Goal: Task Accomplishment & Management: Complete application form

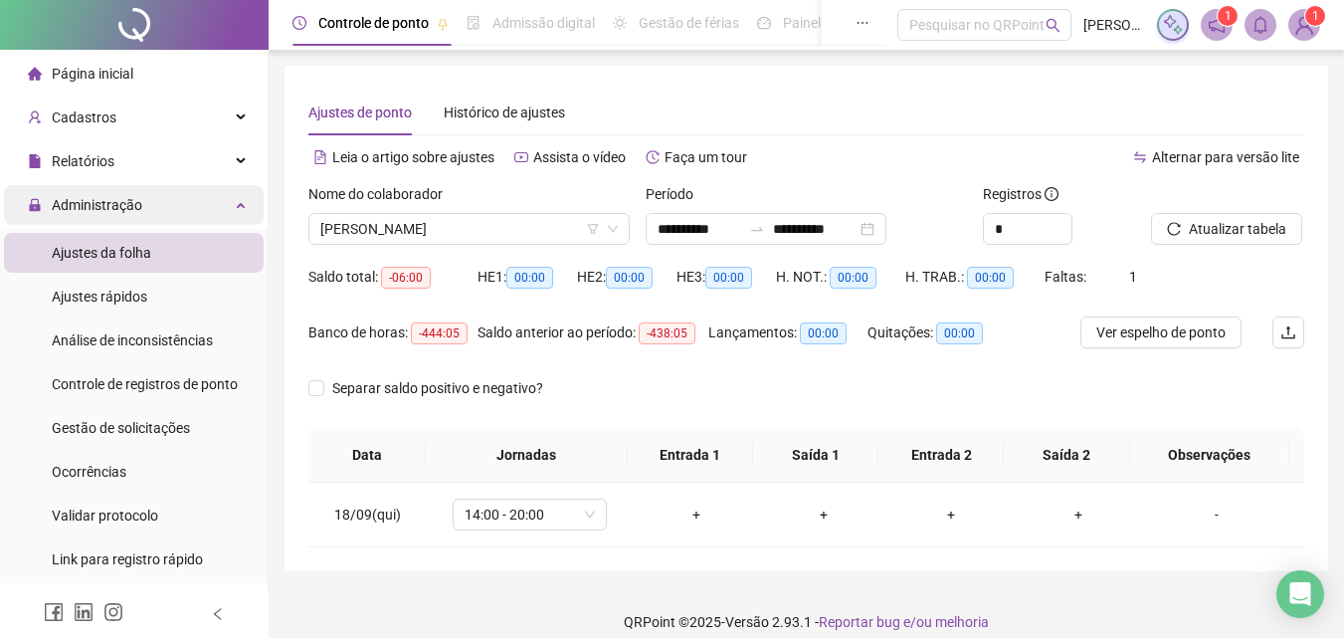
click at [104, 199] on span "Administração" at bounding box center [97, 205] width 91 height 16
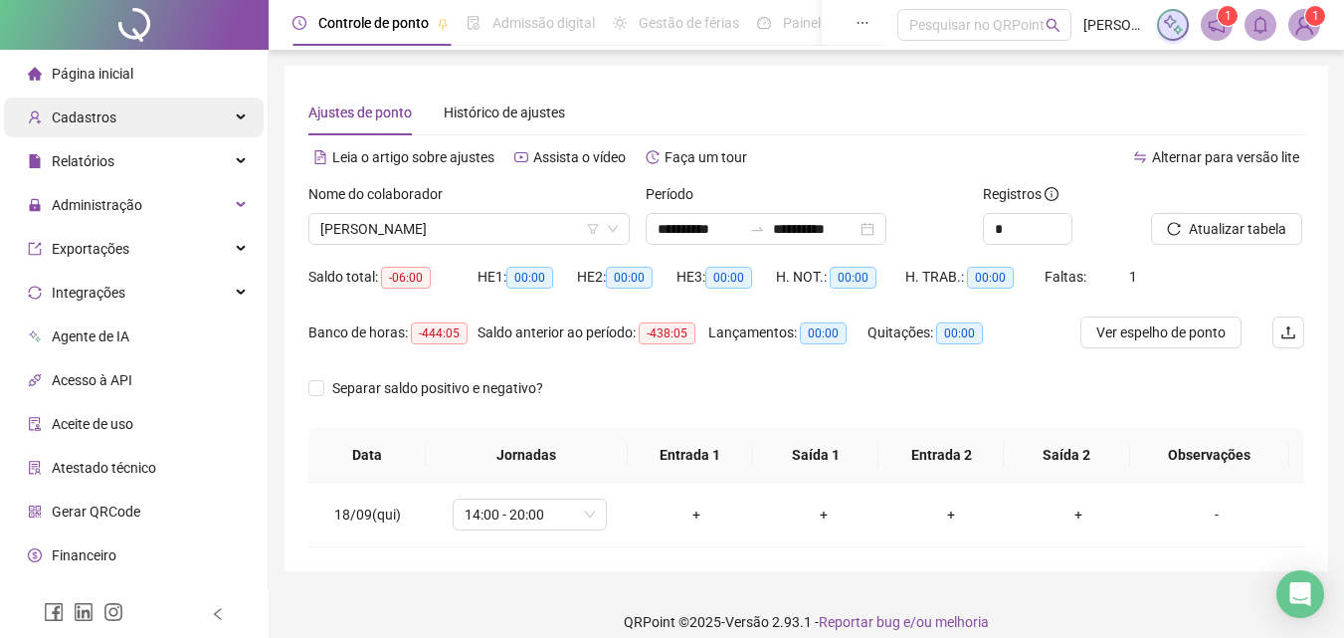
click at [104, 102] on span "Cadastros" at bounding box center [72, 117] width 89 height 40
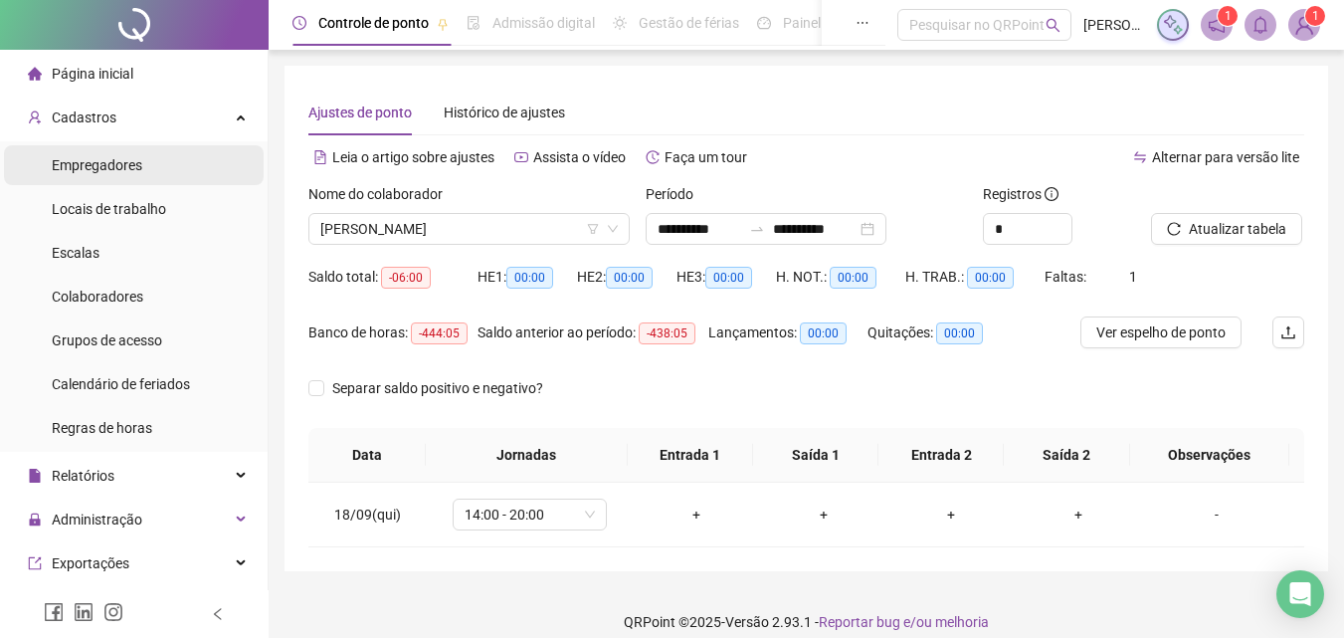
click at [125, 161] on span "Empregadores" at bounding box center [97, 165] width 91 height 16
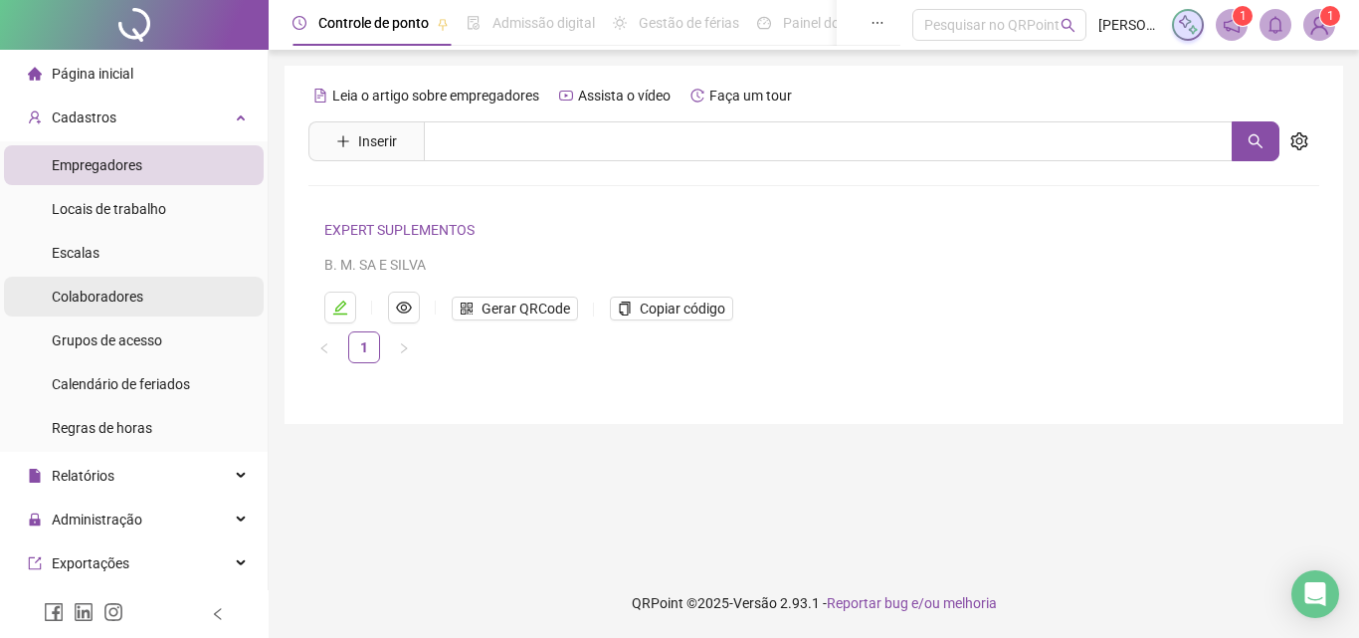
click at [126, 289] on span "Colaboradores" at bounding box center [98, 296] width 92 height 16
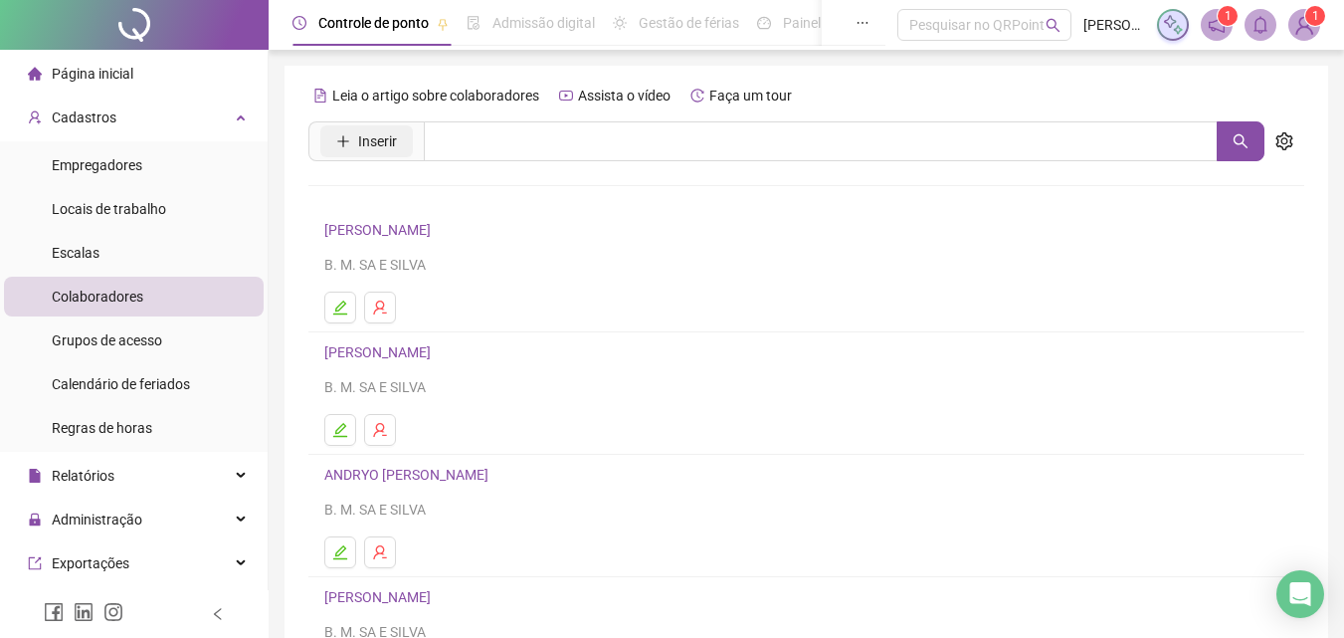
click at [395, 144] on span "Inserir" at bounding box center [377, 141] width 39 height 22
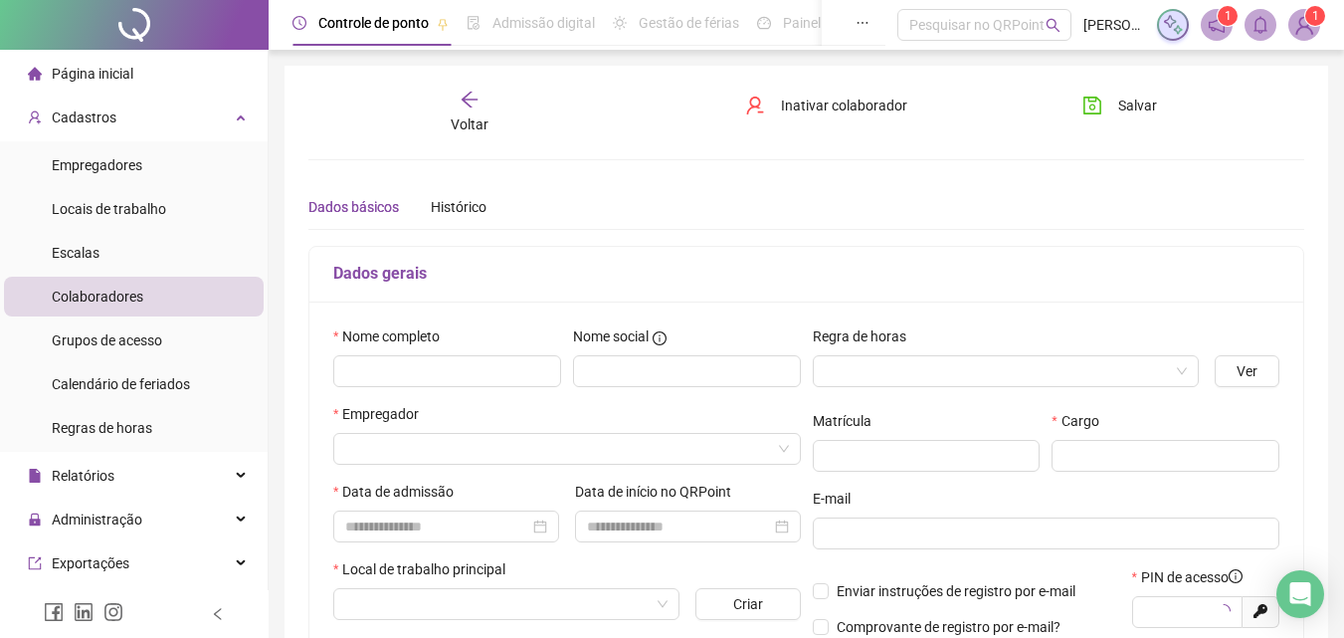
type input "*****"
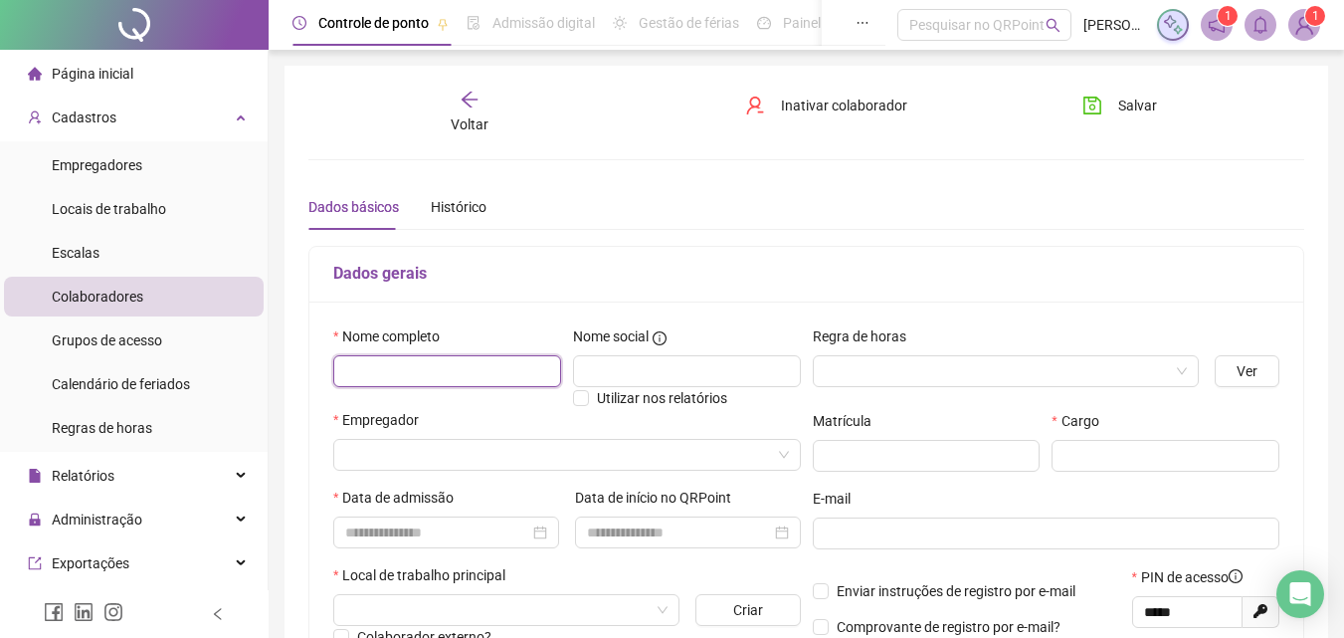
click at [452, 376] on input "text" at bounding box center [447, 371] width 228 height 32
type input "**********"
click at [889, 363] on input "search" at bounding box center [997, 371] width 345 height 30
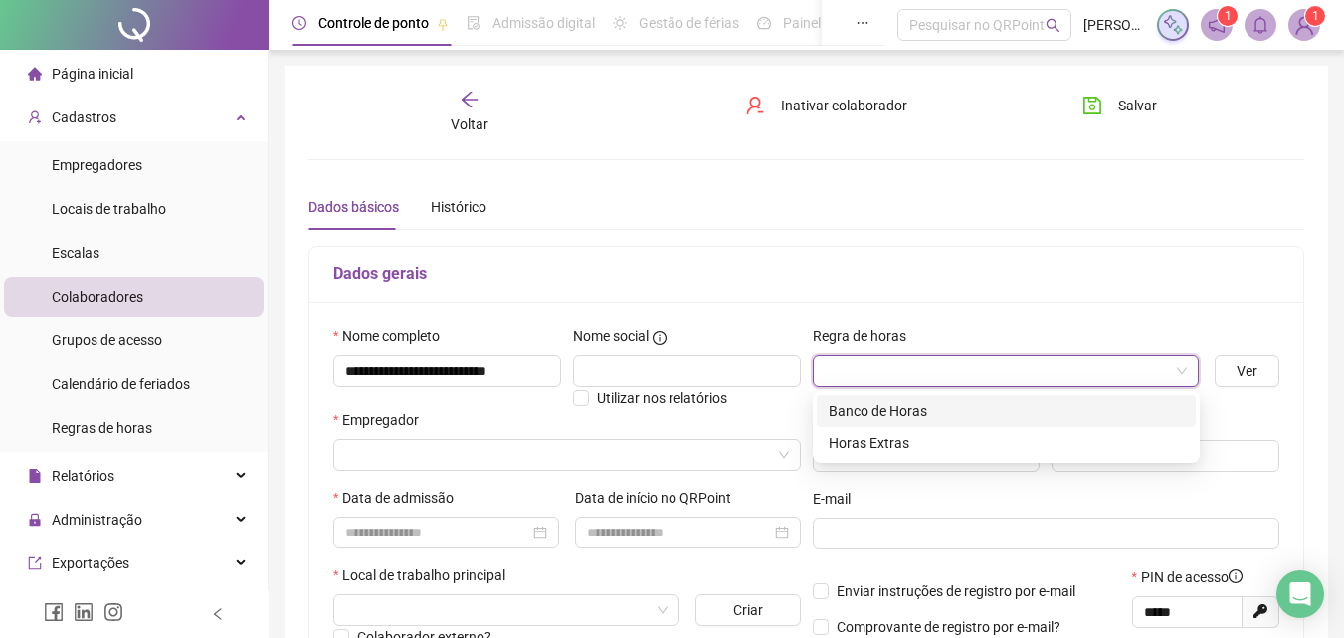
click at [909, 400] on div "Banco de Horas" at bounding box center [1006, 411] width 355 height 22
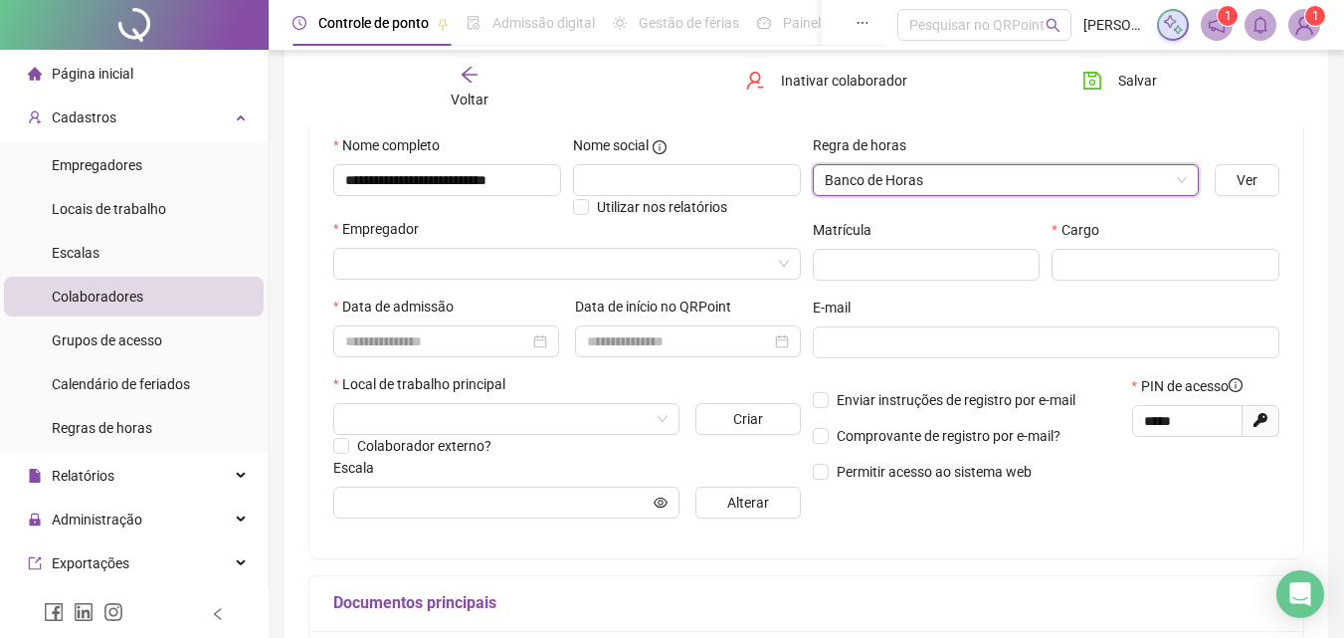
scroll to position [212, 0]
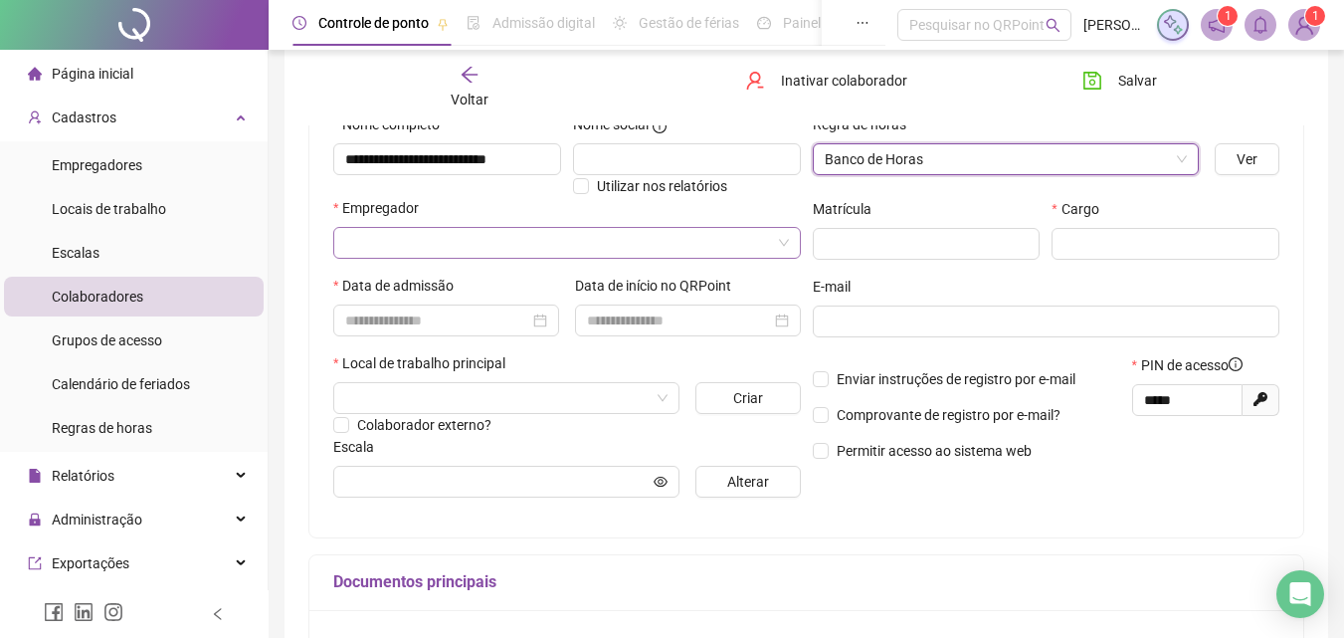
click at [457, 245] on input "search" at bounding box center [558, 243] width 426 height 30
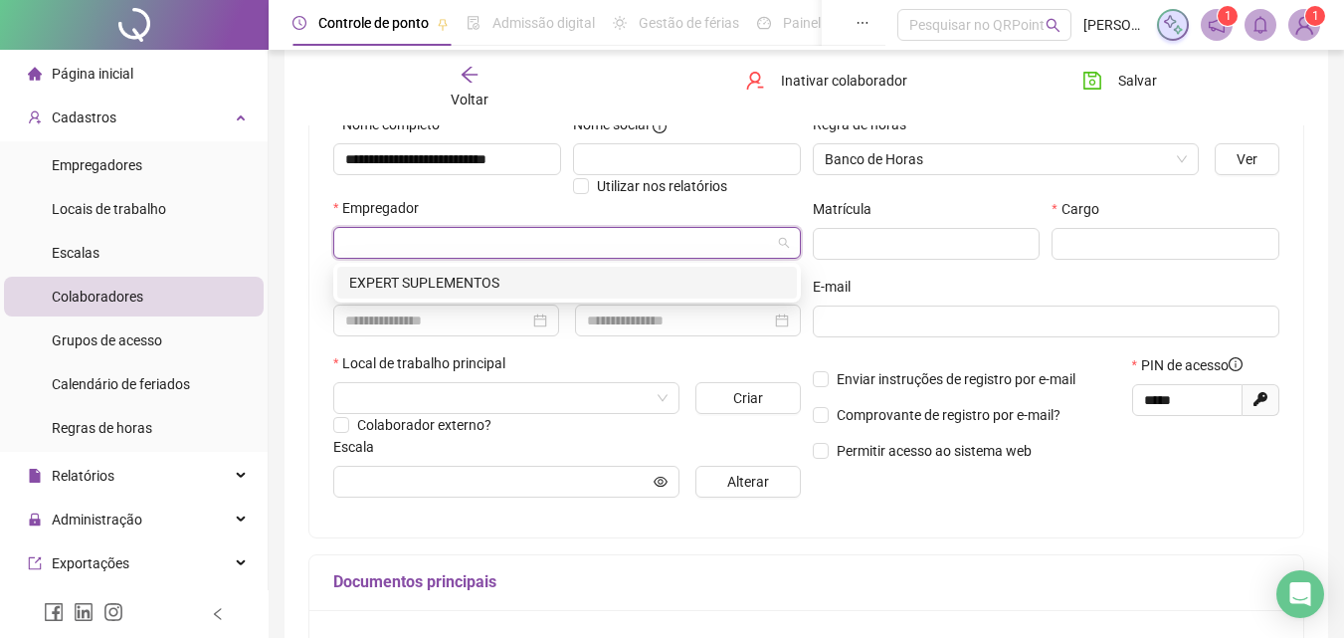
click at [470, 277] on div "EXPERT SUPLEMENTOS" at bounding box center [567, 283] width 436 height 22
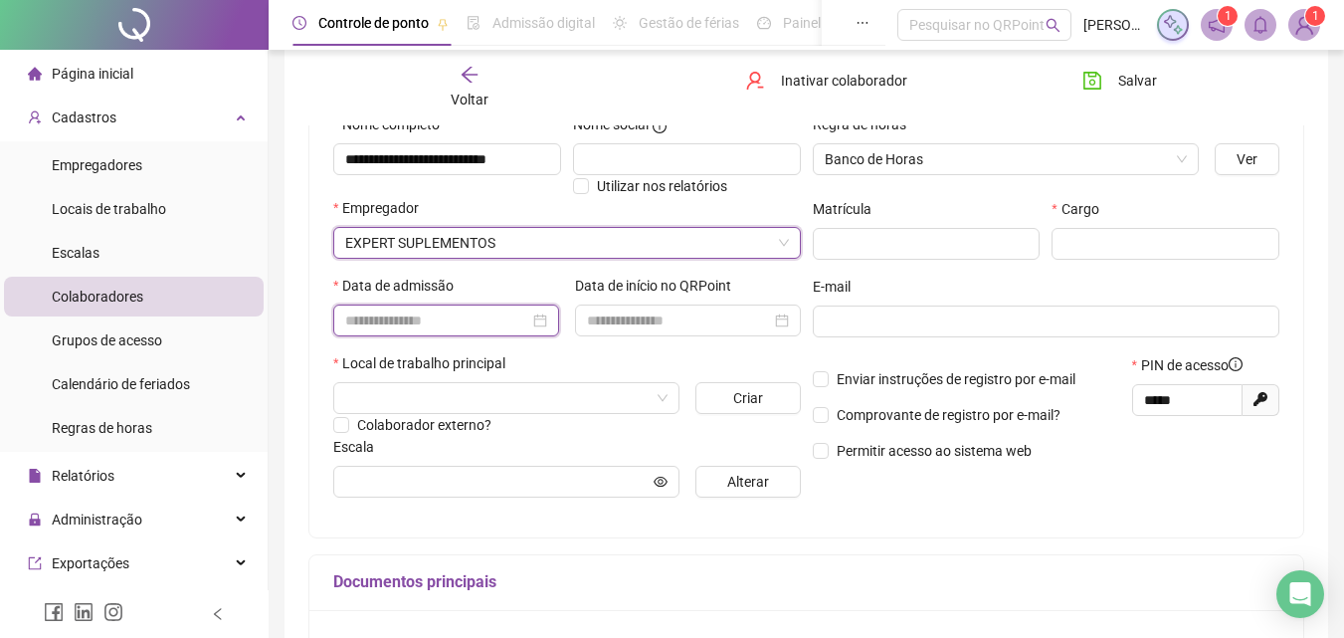
click at [461, 321] on input at bounding box center [437, 320] width 184 height 22
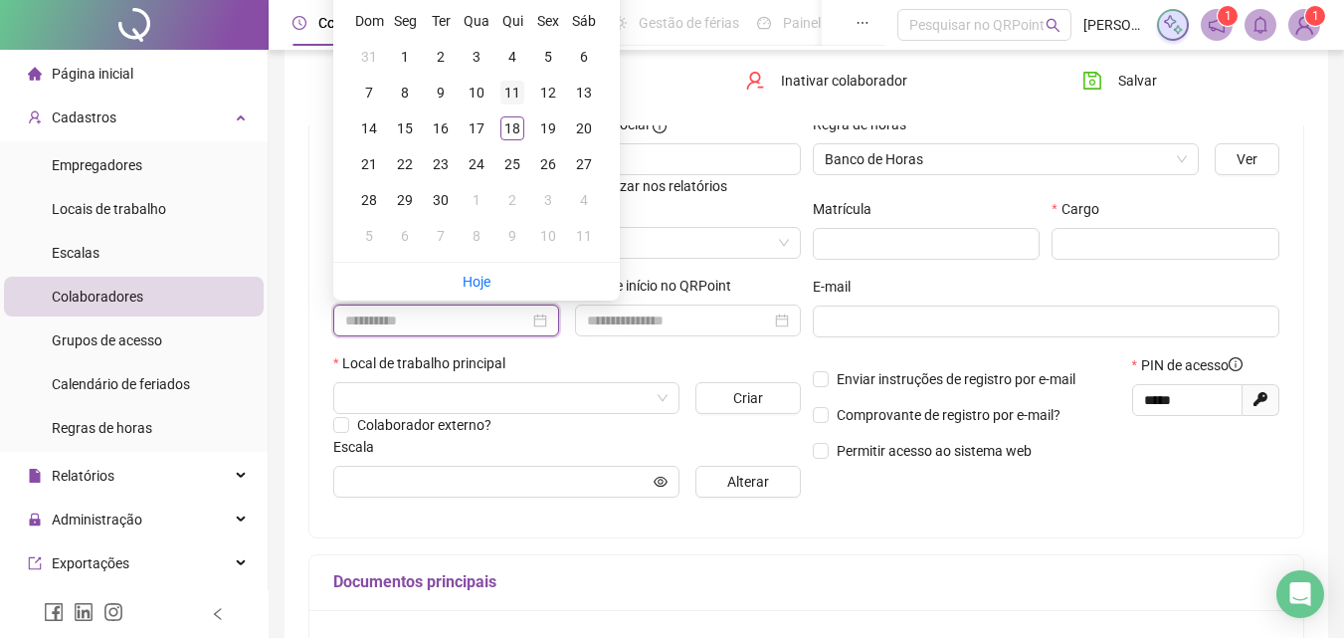
type input "**********"
click at [508, 86] on div "11" at bounding box center [512, 93] width 24 height 24
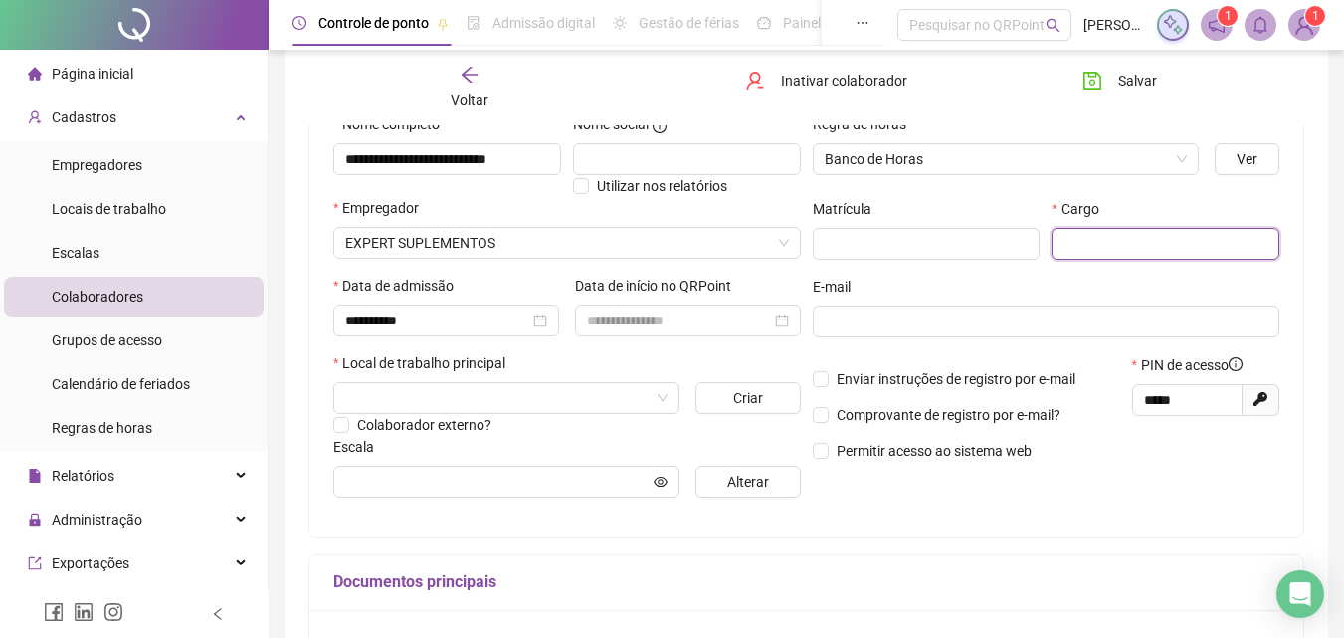
click at [1125, 233] on input "text" at bounding box center [1165, 244] width 228 height 32
type input "********"
click at [480, 493] on span at bounding box center [506, 482] width 346 height 32
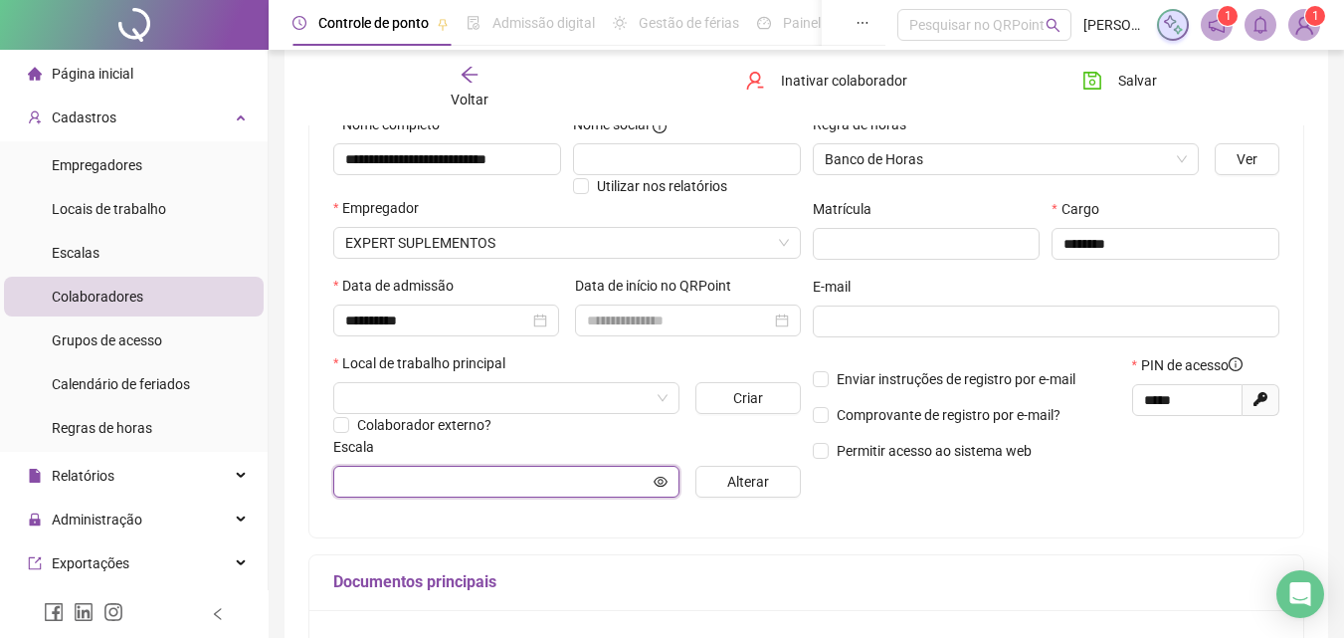
click at [478, 489] on input "text" at bounding box center [497, 481] width 304 height 22
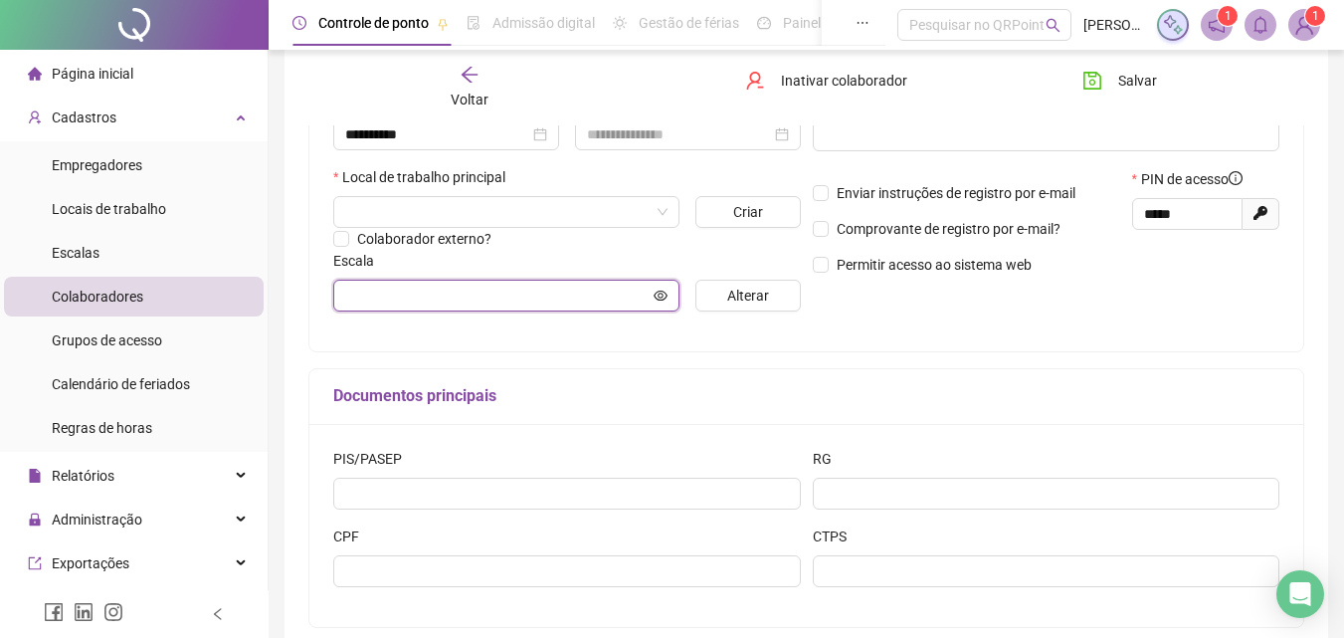
scroll to position [497, 0]
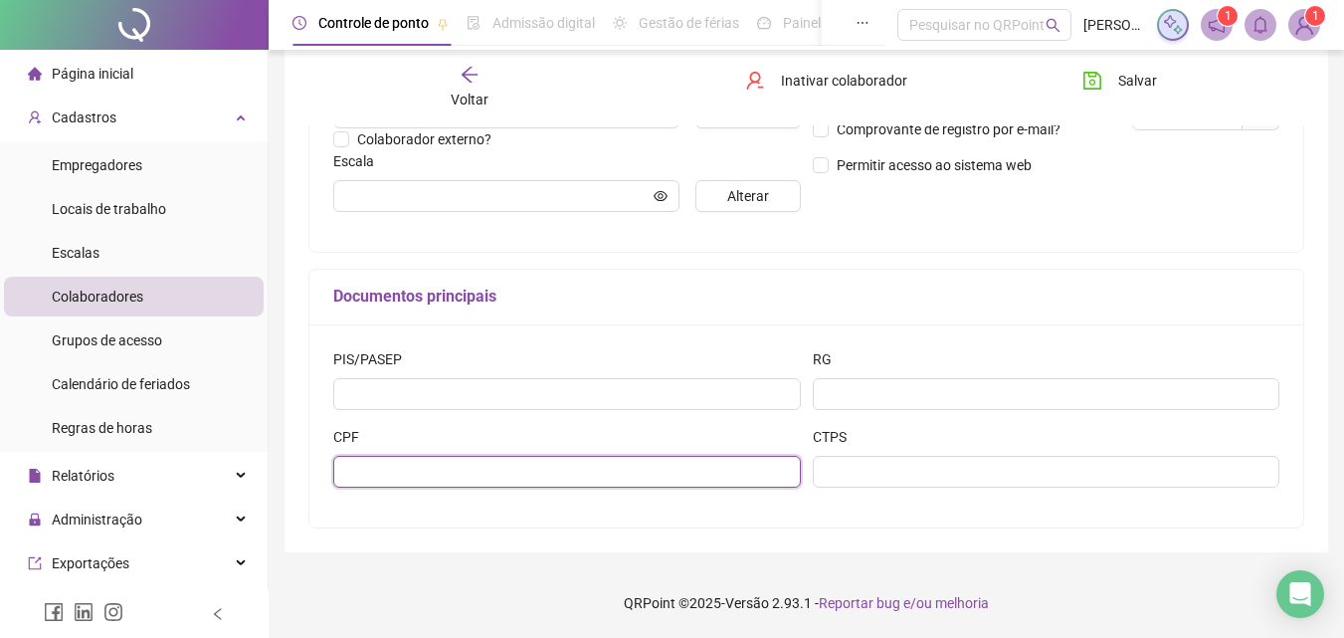
click at [599, 471] on input "text" at bounding box center [566, 472] width 467 height 32
type input "**********"
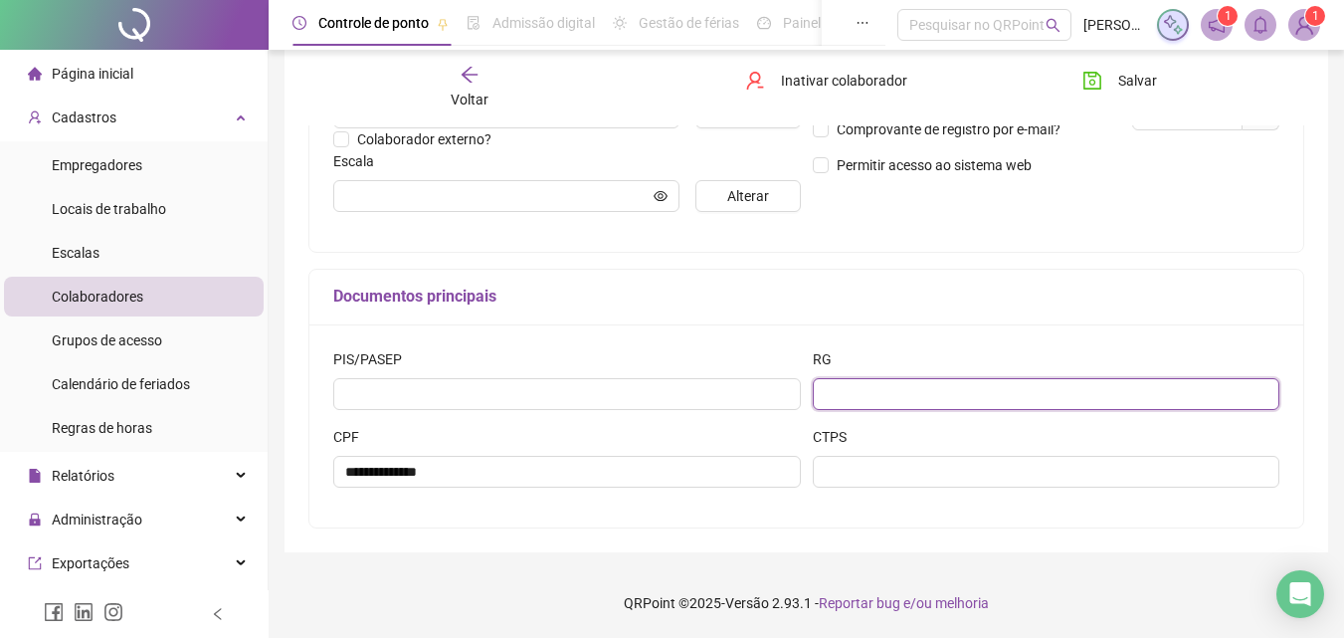
click at [909, 398] on input "text" at bounding box center [1046, 394] width 467 height 32
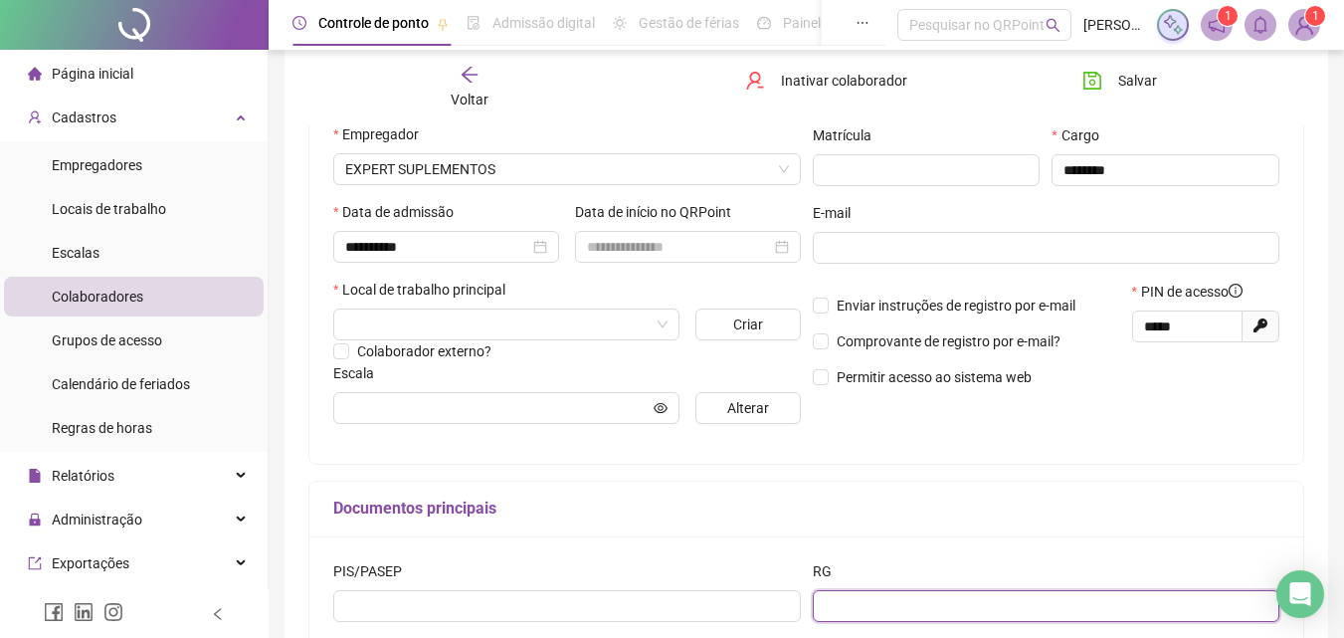
scroll to position [313, 0]
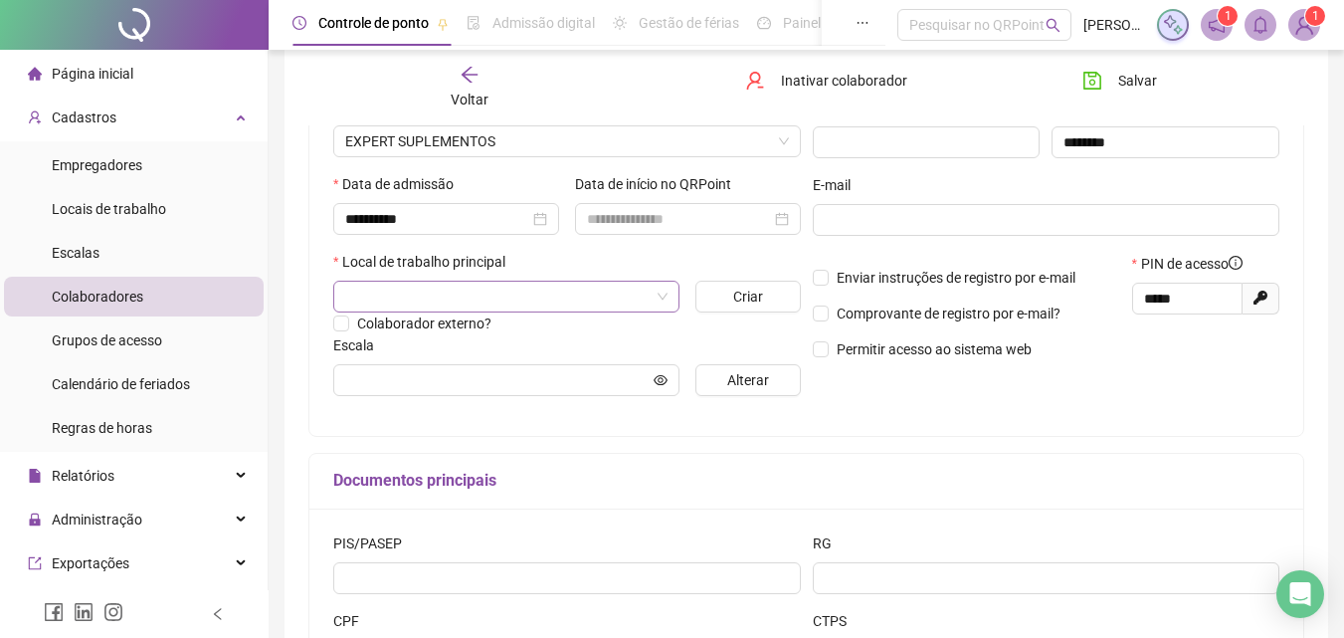
click at [358, 295] on input "search" at bounding box center [497, 296] width 304 height 30
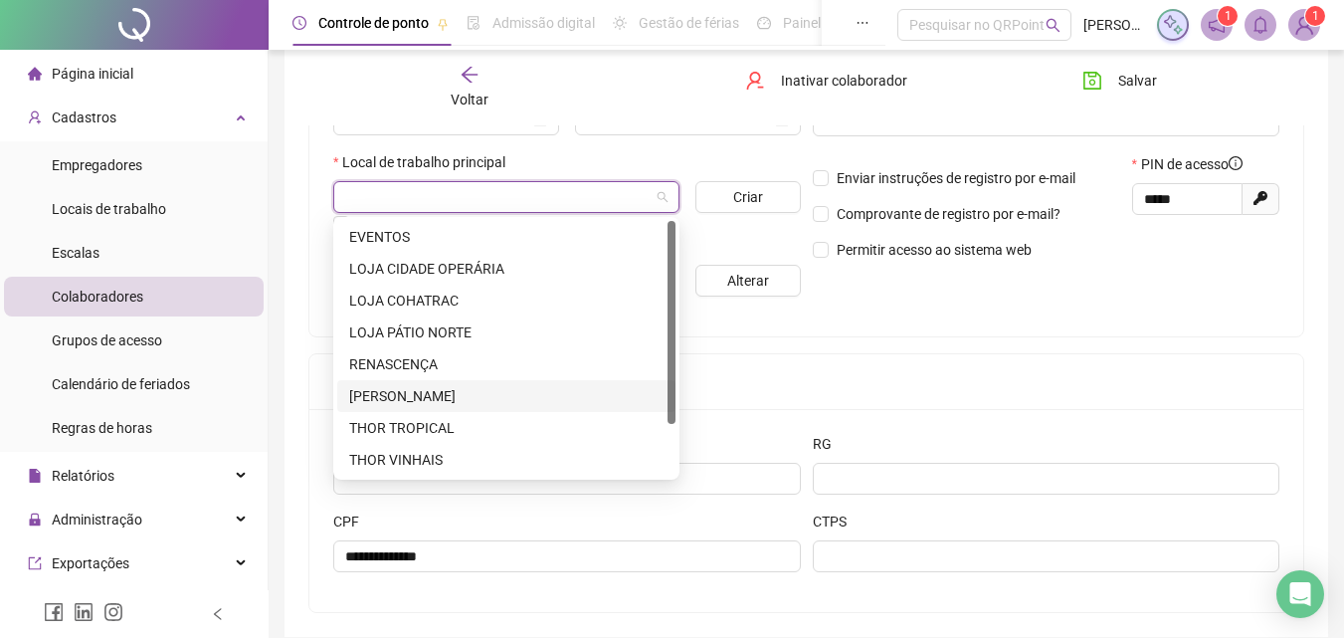
scroll to position [0, 0]
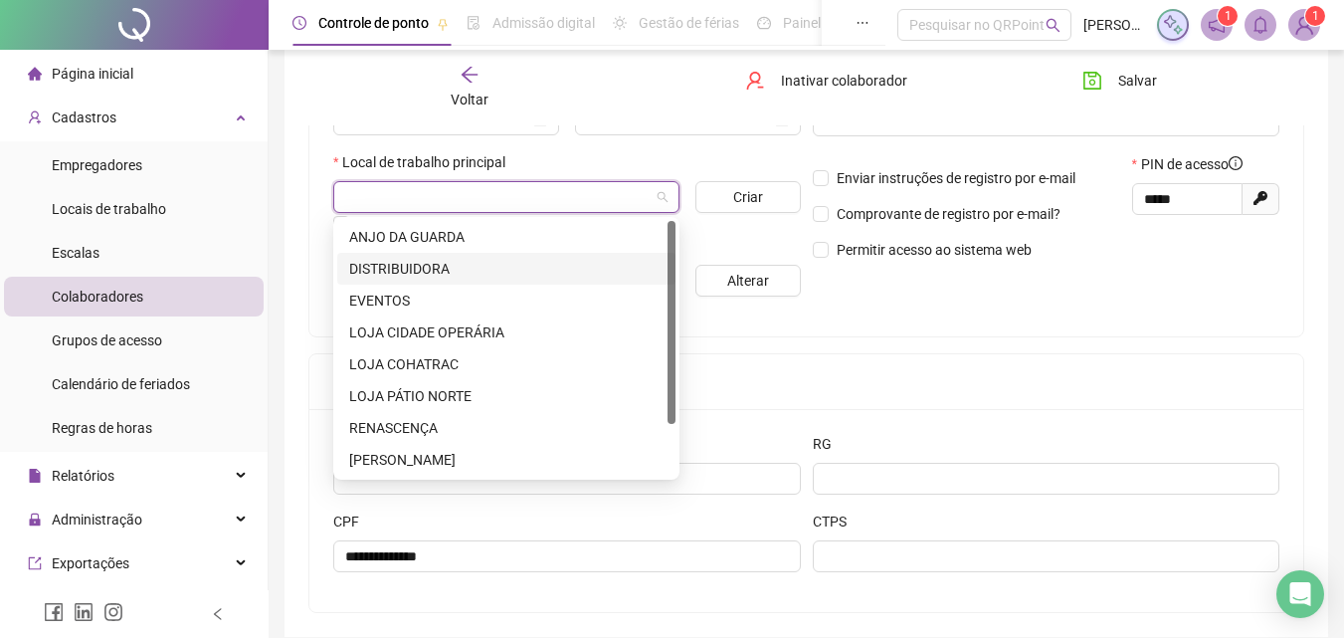
click at [450, 261] on div "DISTRIBUIDORA" at bounding box center [506, 269] width 314 height 22
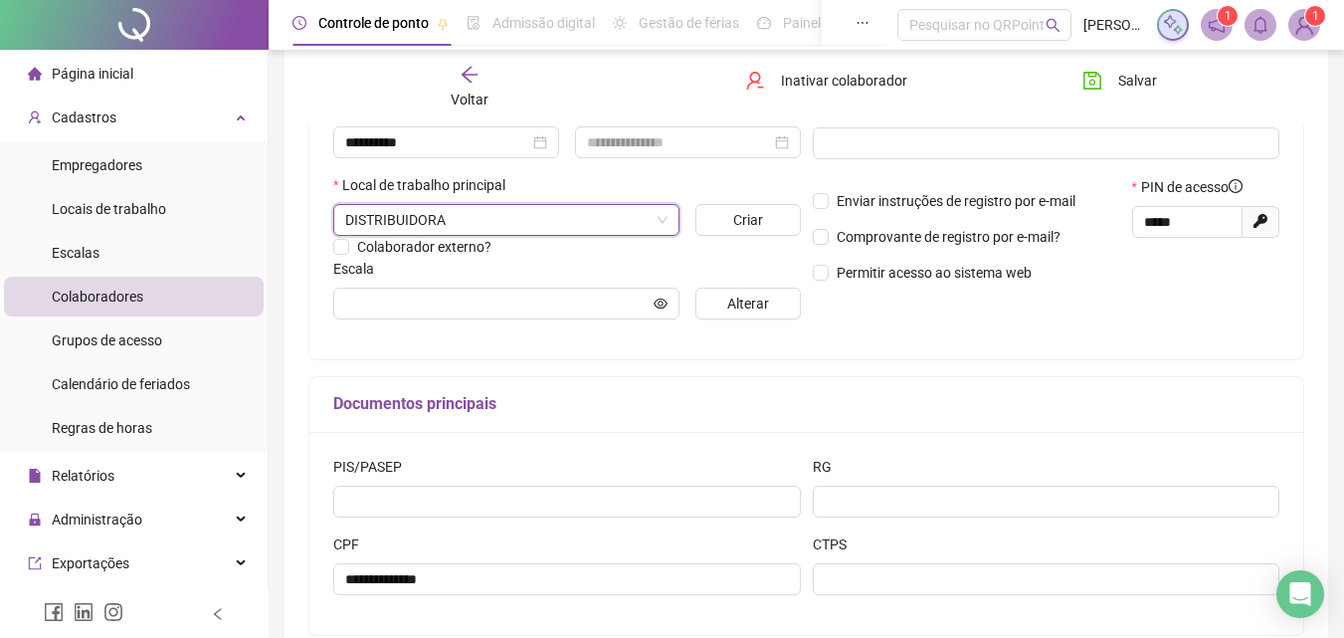
scroll to position [417, 0]
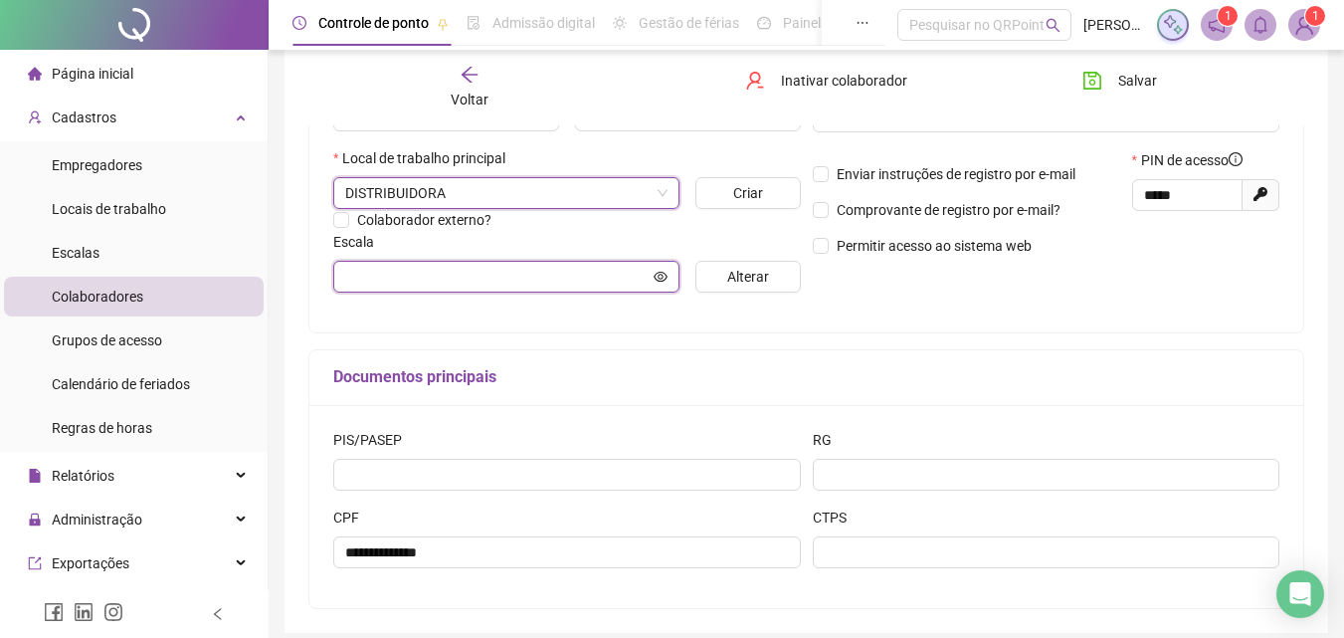
click at [387, 281] on input "text" at bounding box center [497, 277] width 304 height 22
click at [663, 275] on icon "eye" at bounding box center [660, 277] width 14 height 14
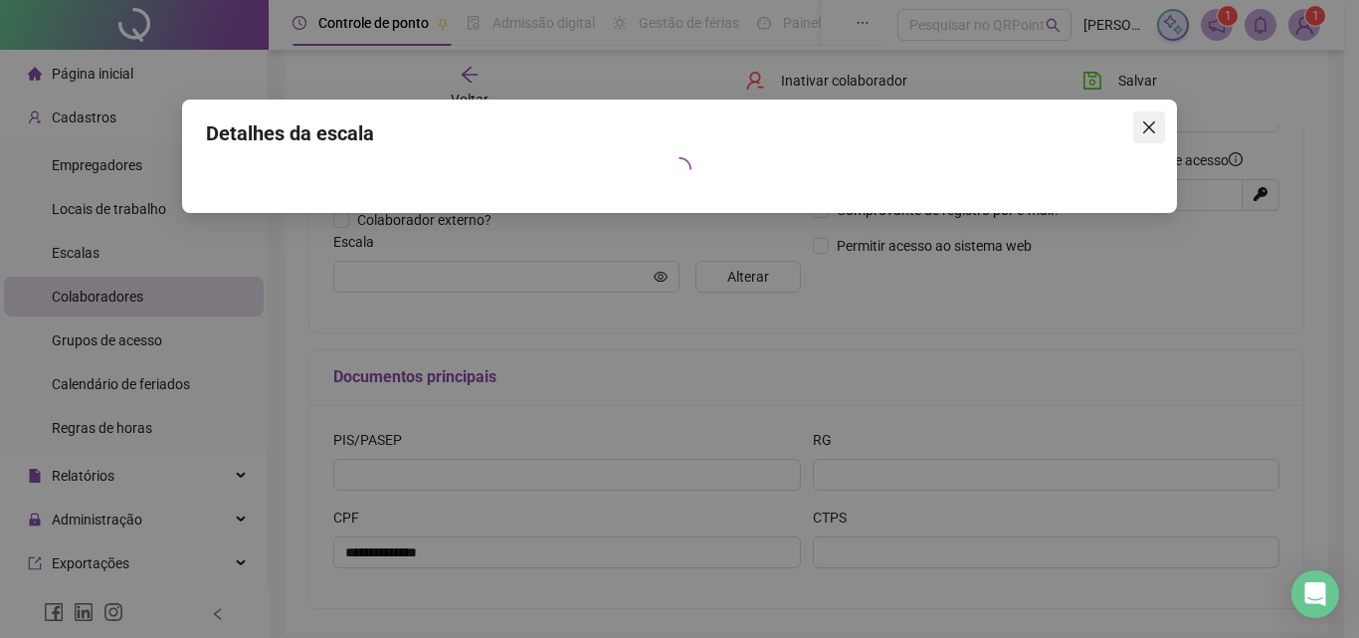
click at [1148, 125] on icon "close" at bounding box center [1149, 127] width 12 height 12
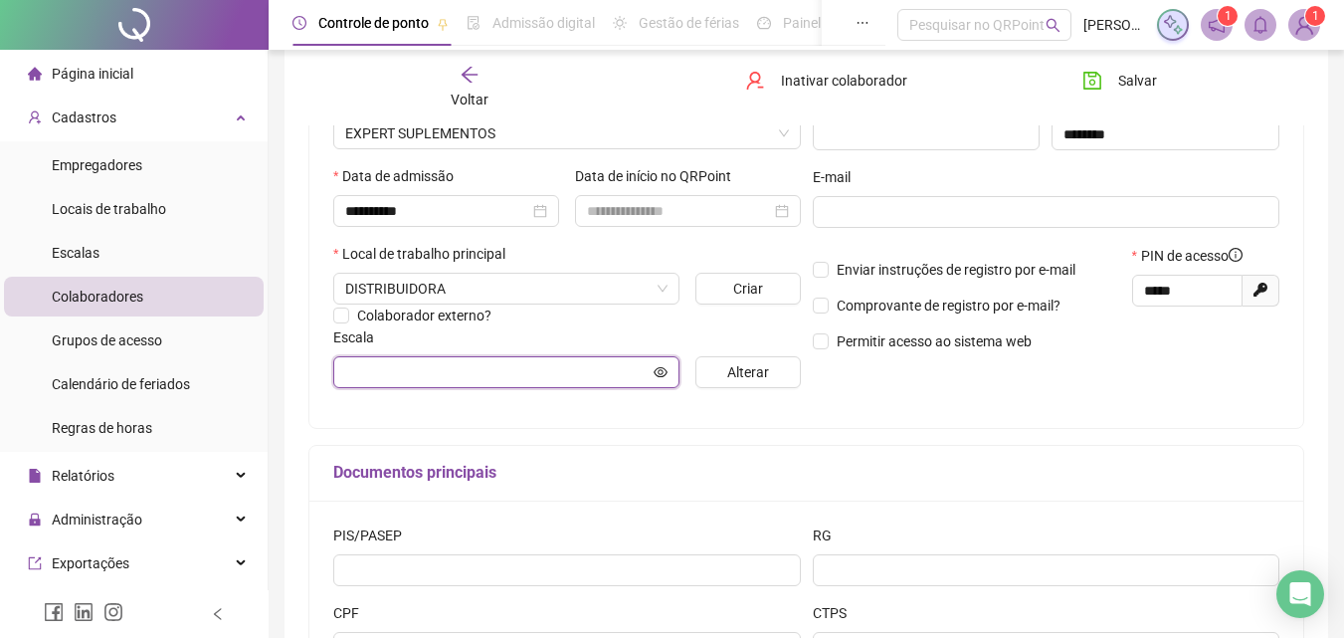
scroll to position [332, 0]
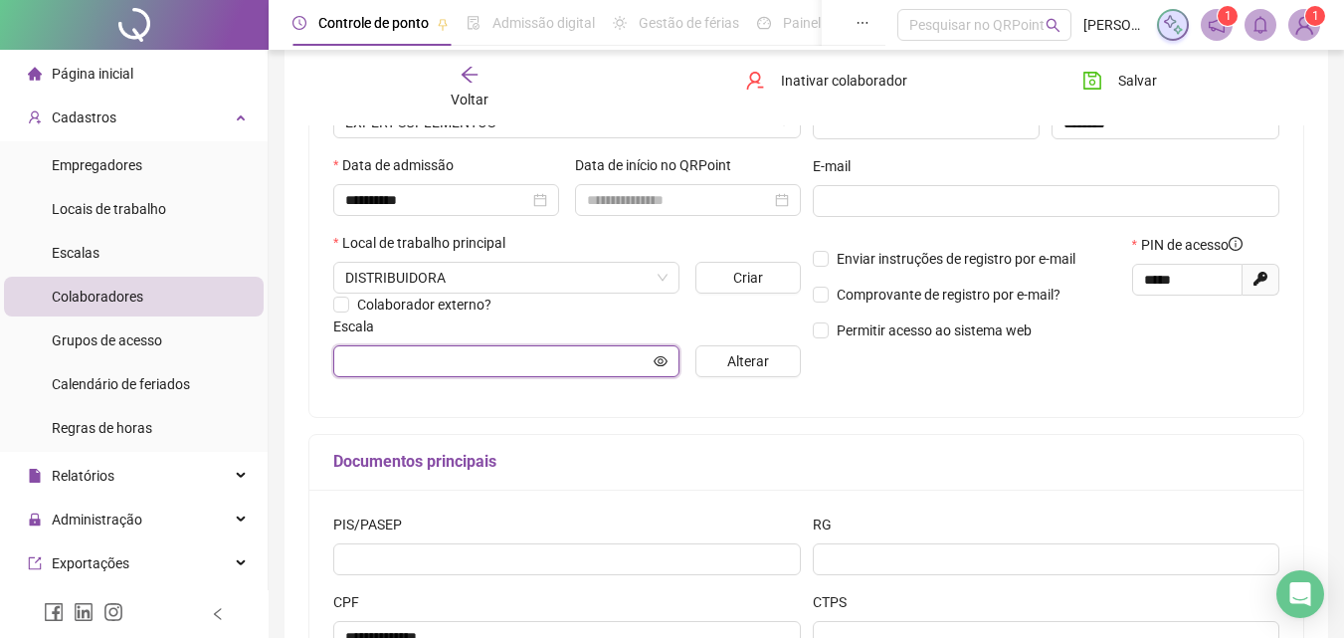
click at [663, 357] on icon "eye" at bounding box center [660, 360] width 14 height 10
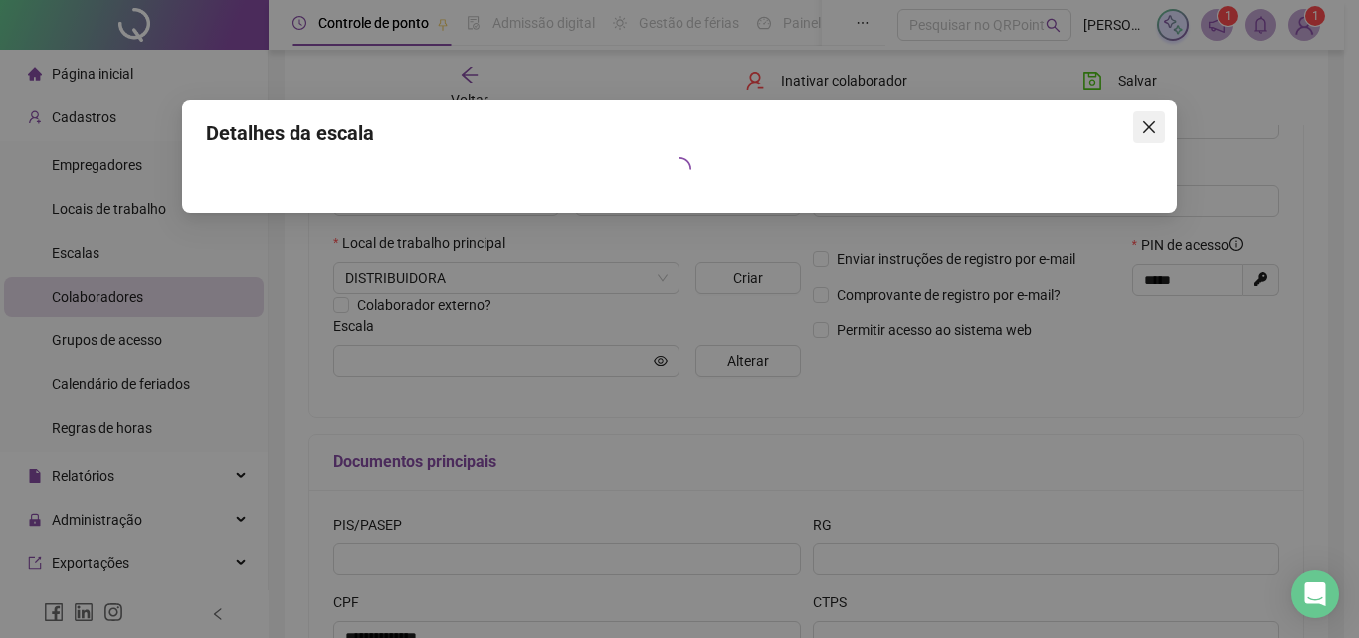
click at [1155, 119] on icon "close" at bounding box center [1149, 127] width 16 height 16
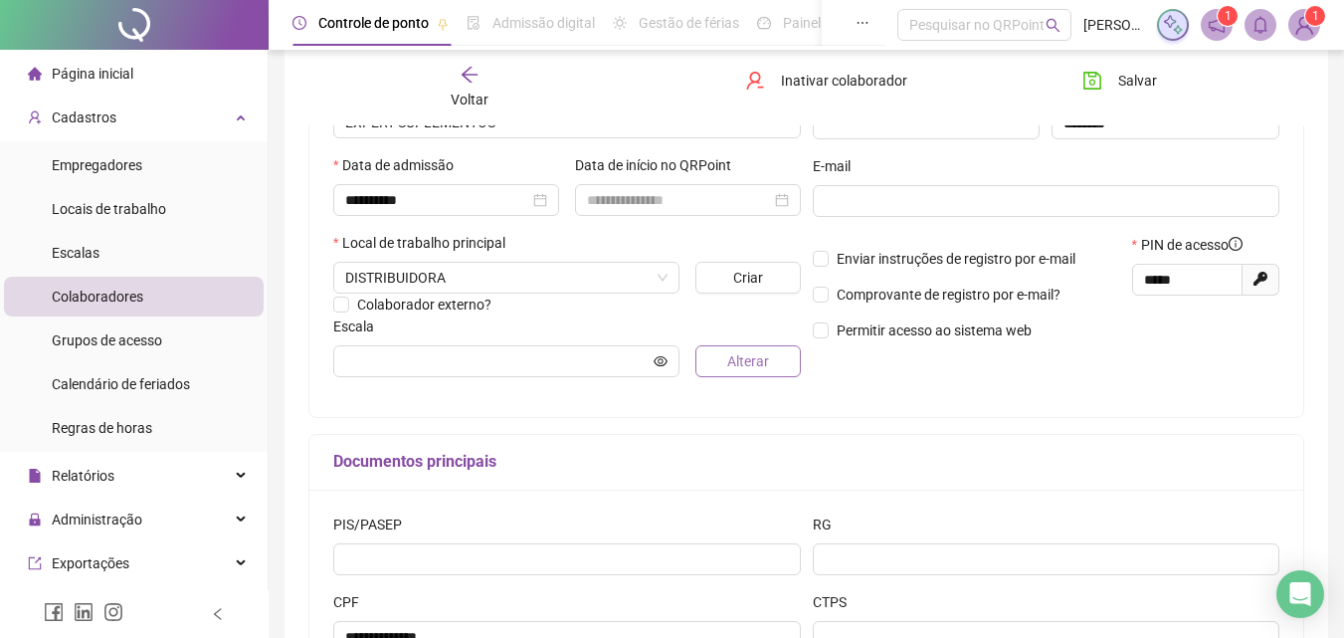
click at [737, 365] on span "Alterar" at bounding box center [748, 361] width 42 height 22
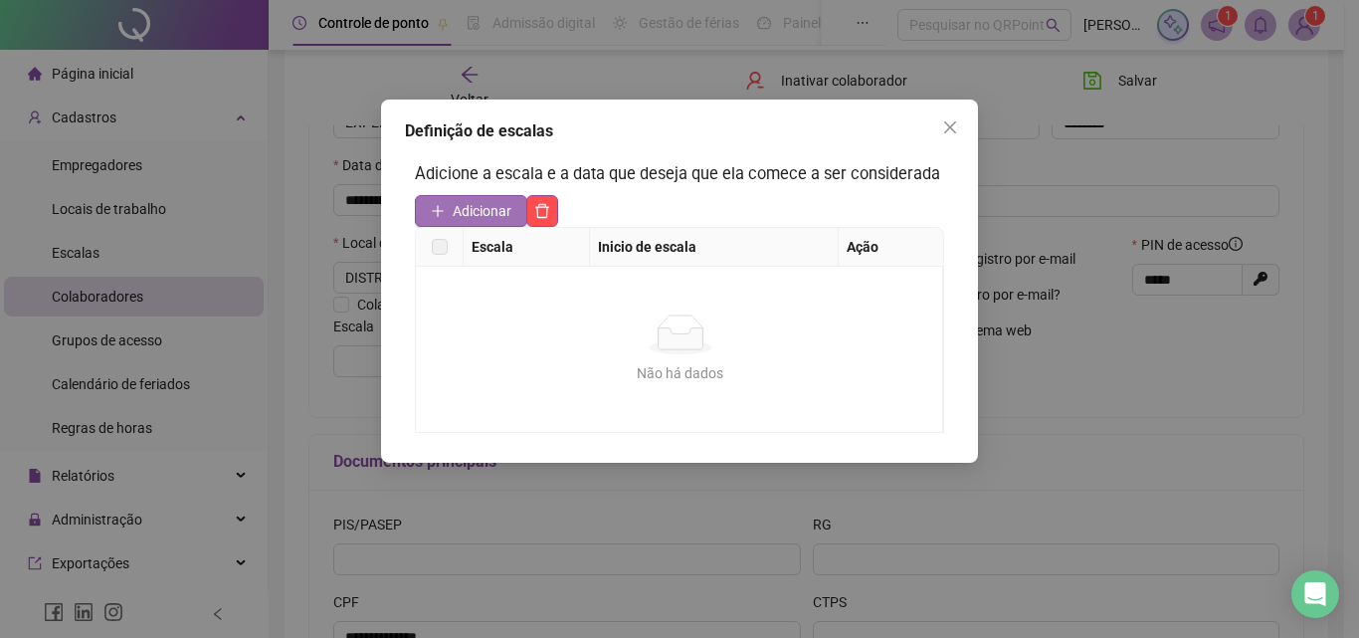
click at [472, 214] on span "Adicionar" at bounding box center [482, 211] width 59 height 22
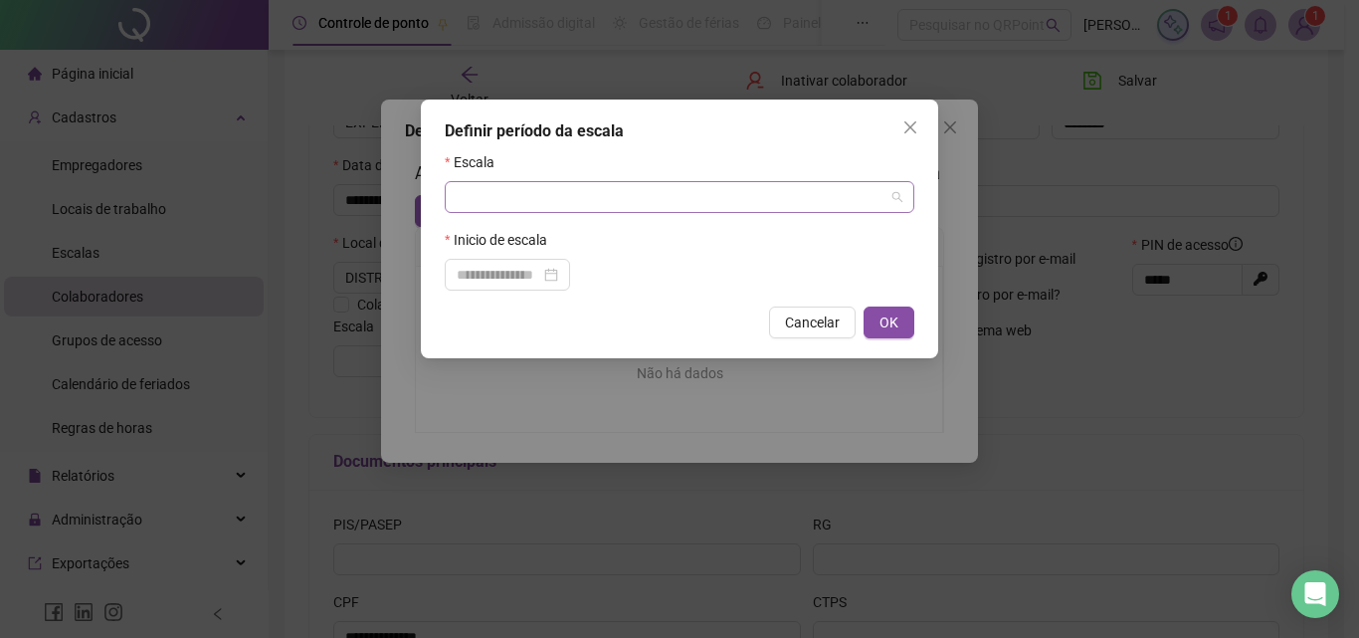
click at [510, 198] on input "search" at bounding box center [671, 197] width 428 height 30
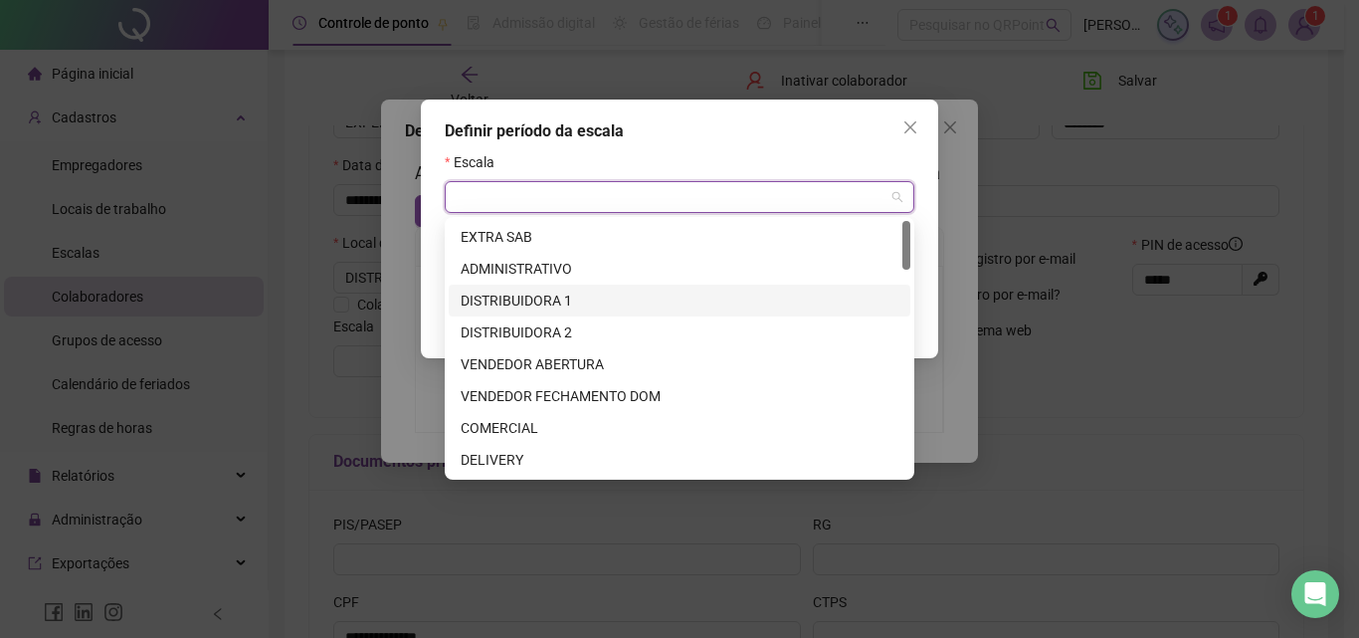
click at [657, 311] on div "DISTRIBUIDORA 1" at bounding box center [680, 300] width 462 height 32
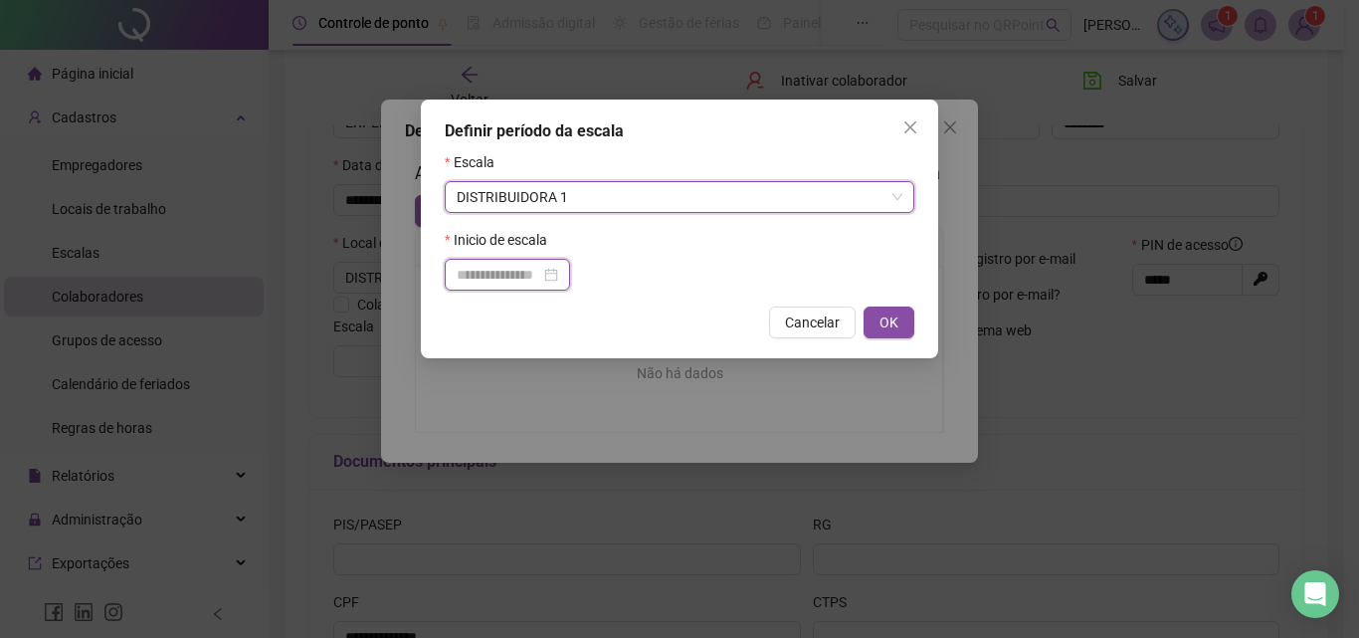
click at [540, 276] on input at bounding box center [499, 275] width 84 height 22
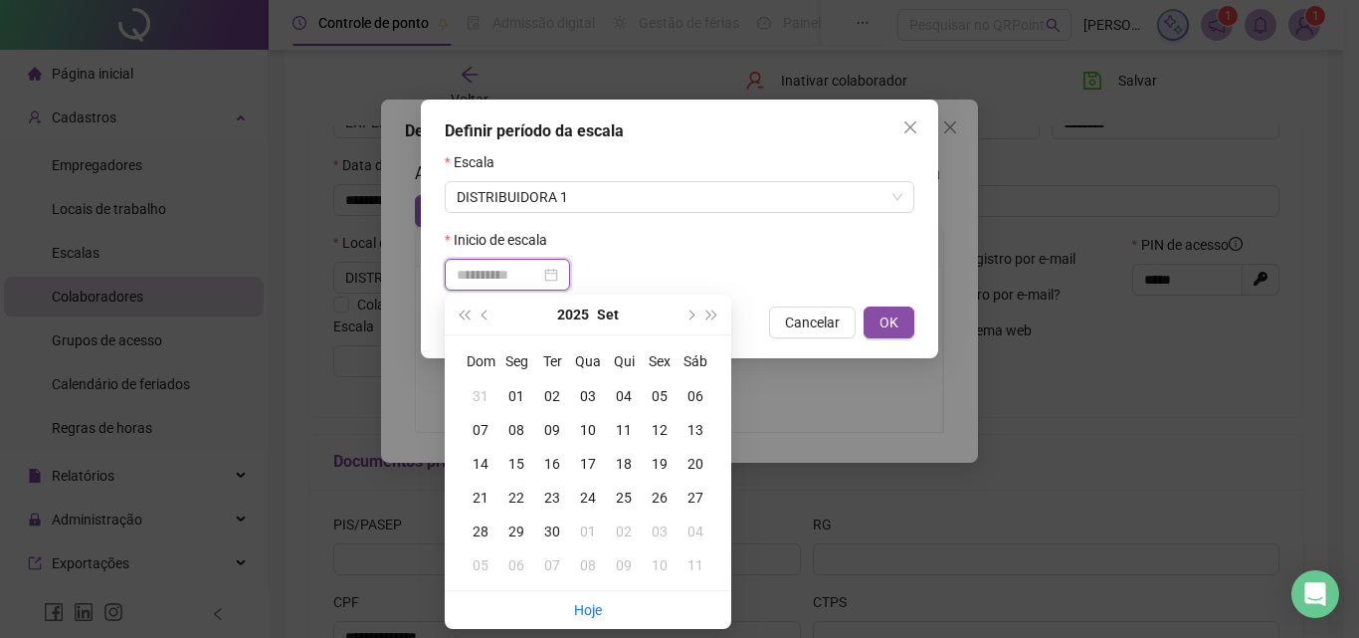
type input "**********"
click at [662, 466] on div "19" at bounding box center [660, 464] width 36 height 22
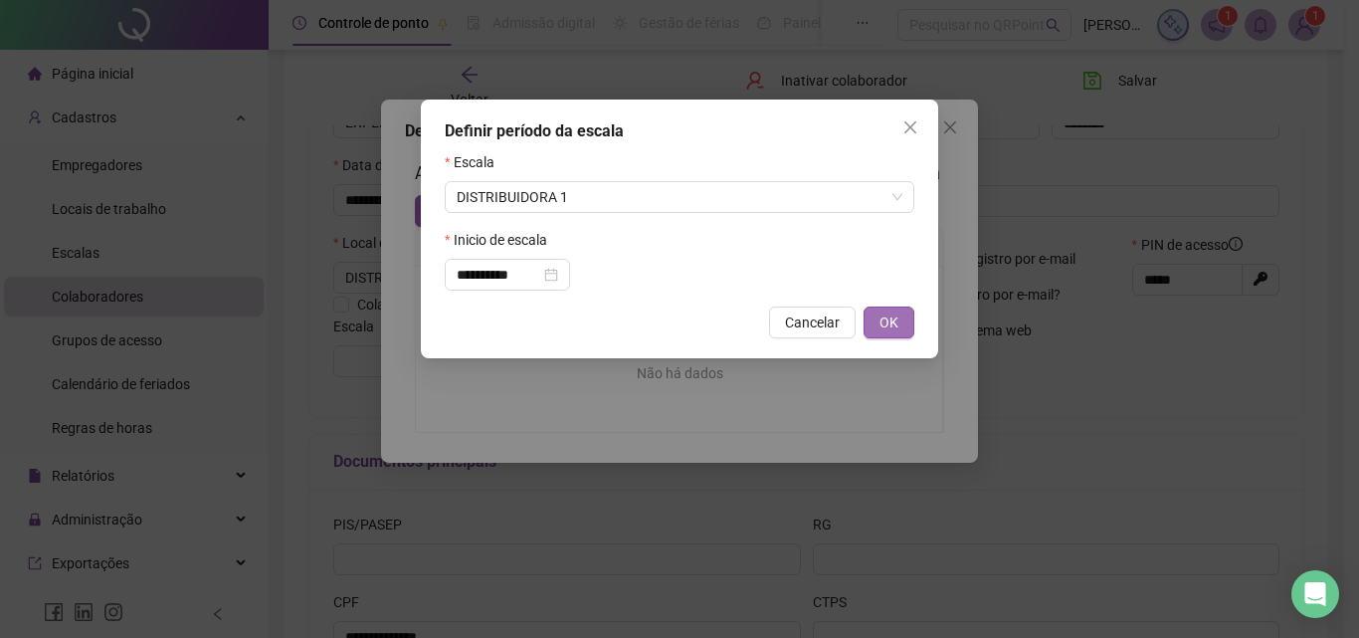
click at [885, 328] on span "OK" at bounding box center [888, 322] width 19 height 22
type input "**********"
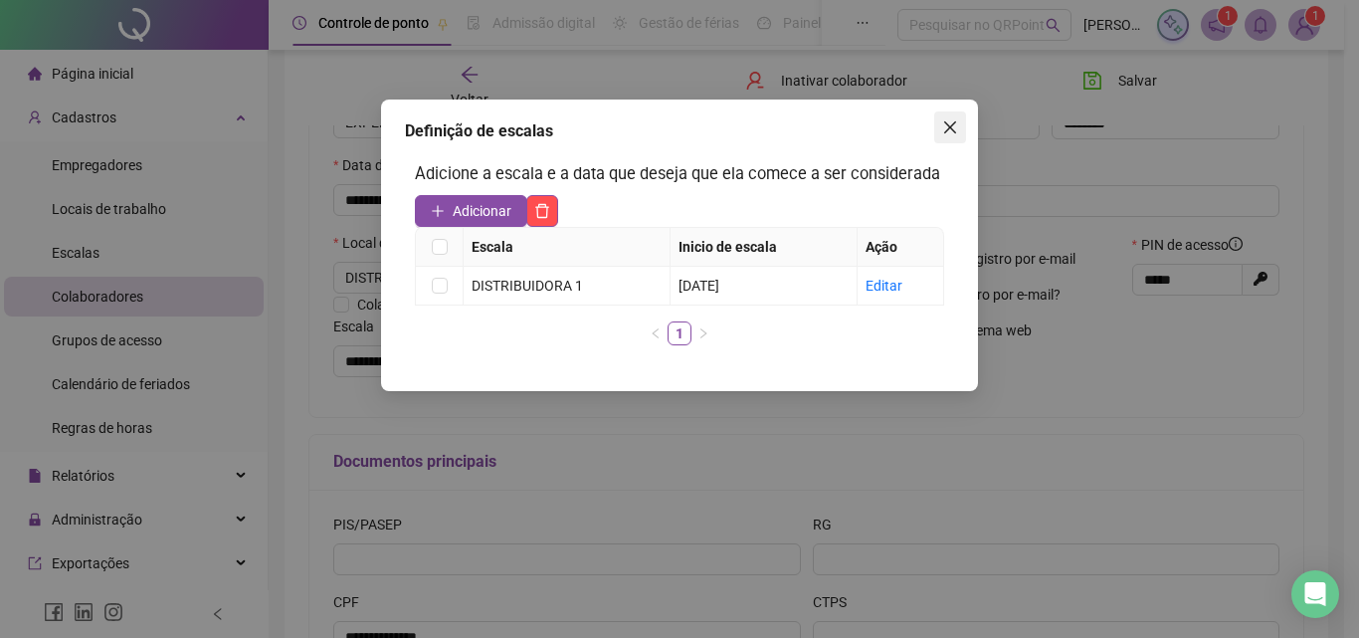
click at [953, 132] on icon "close" at bounding box center [950, 127] width 16 height 16
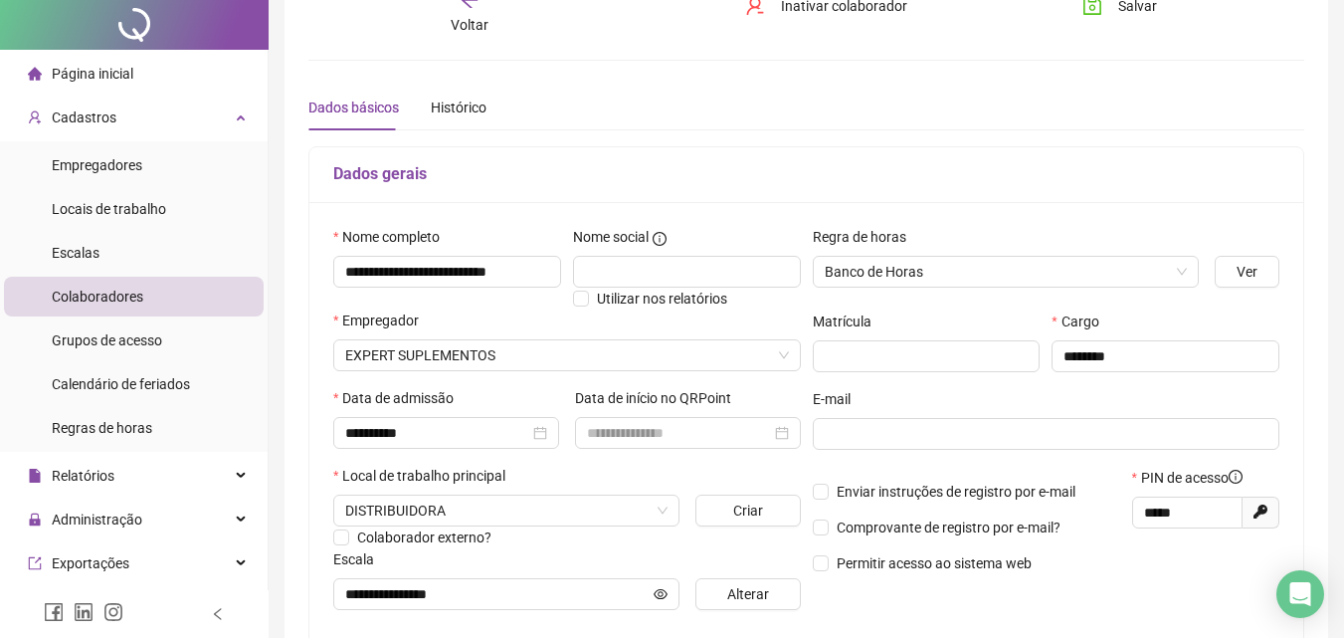
scroll to position [0, 0]
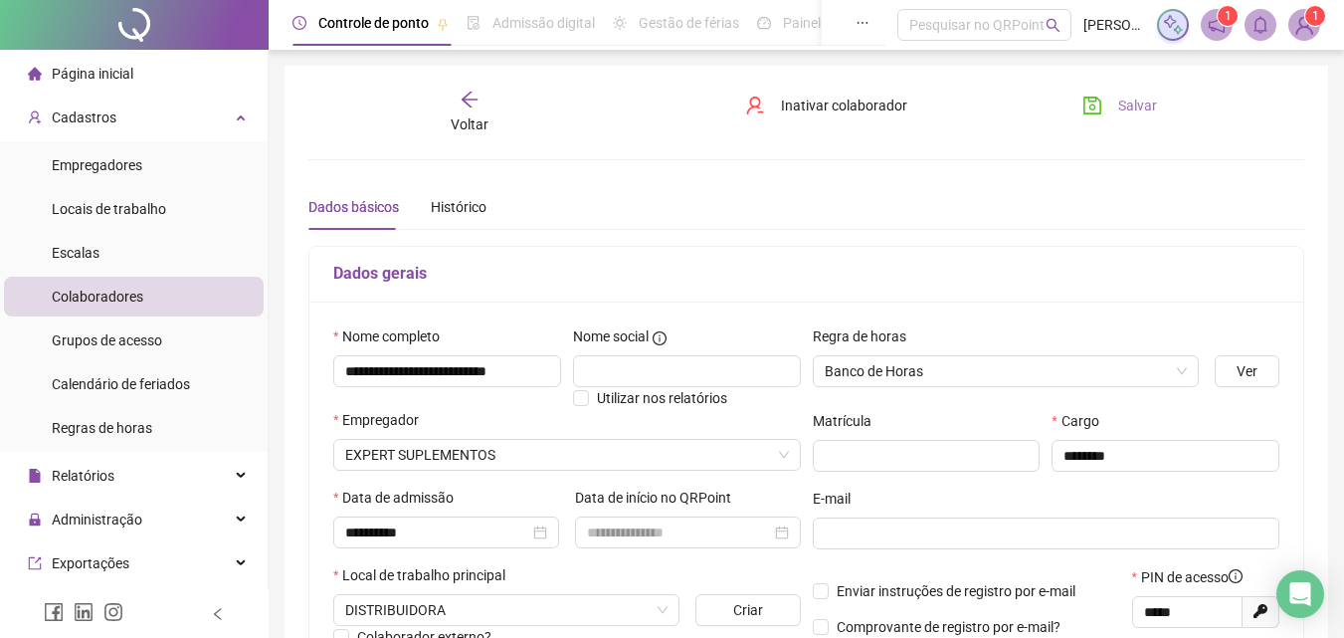
click at [1126, 97] on span "Salvar" at bounding box center [1137, 105] width 39 height 22
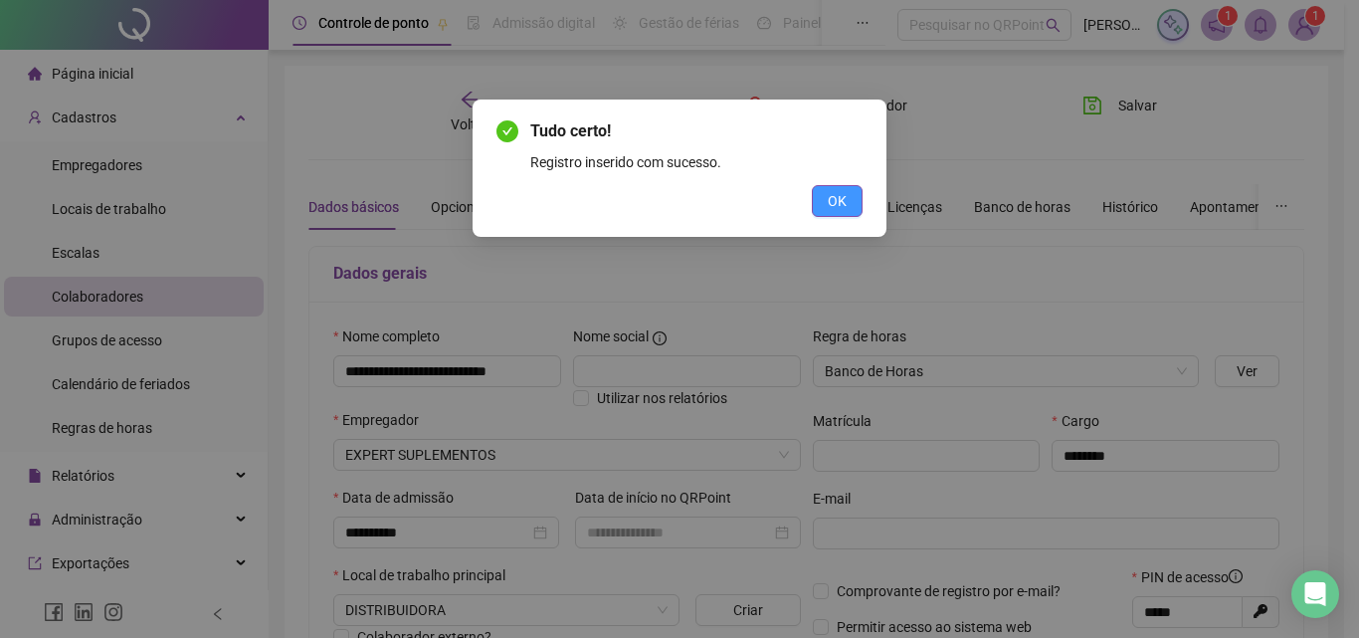
click at [845, 193] on span "OK" at bounding box center [837, 201] width 19 height 22
